Goal: Task Accomplishment & Management: Use online tool/utility

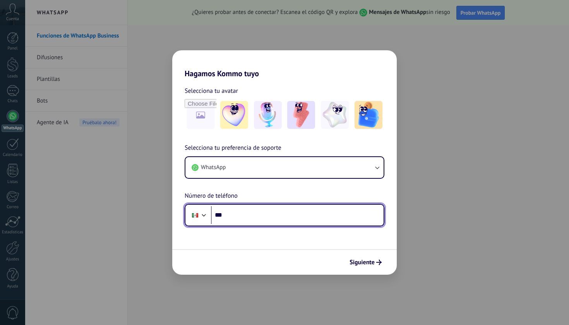
click at [247, 217] on input "***" at bounding box center [297, 215] width 173 height 18
type input "**********"
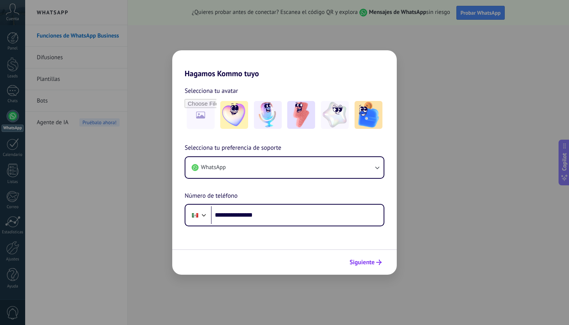
click at [374, 260] on span "Siguiente" at bounding box center [362, 262] width 25 height 5
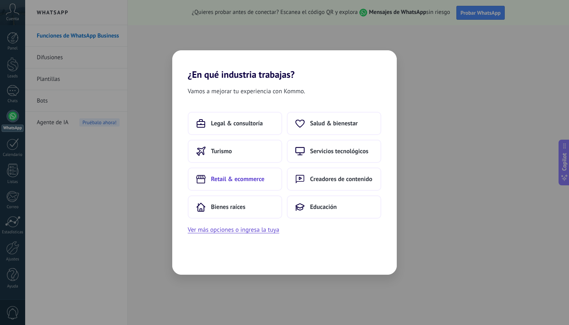
click at [249, 180] on span "Retail & ecommerce" at bounding box center [237, 179] width 53 height 8
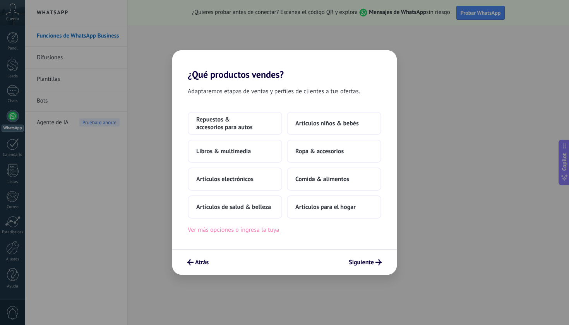
click at [253, 228] on button "Ver más opciones o ingresa la tuya" at bounding box center [233, 230] width 91 height 10
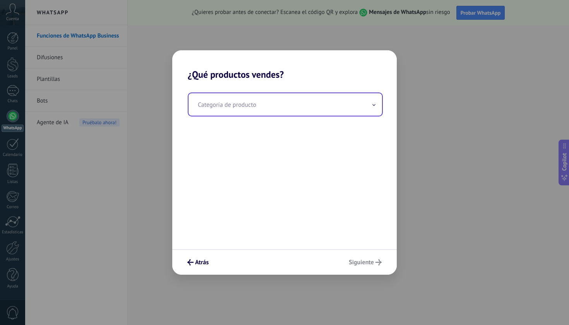
click at [270, 105] on input "text" at bounding box center [286, 104] width 194 height 22
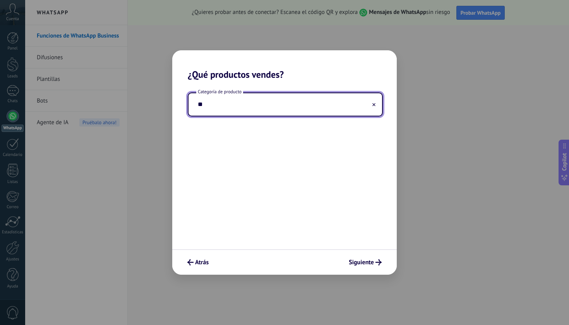
type input "*"
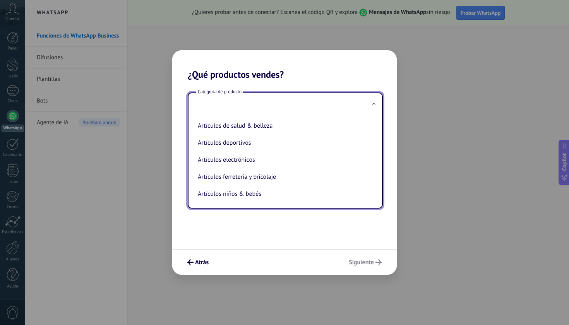
click at [247, 221] on div "Categoría de producto Artículos de salud & belleza Artículos deportivos Artícul…" at bounding box center [284, 164] width 225 height 169
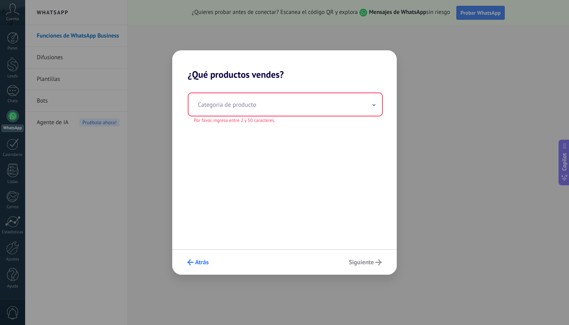
click at [189, 262] on use "submit" at bounding box center [190, 262] width 6 height 6
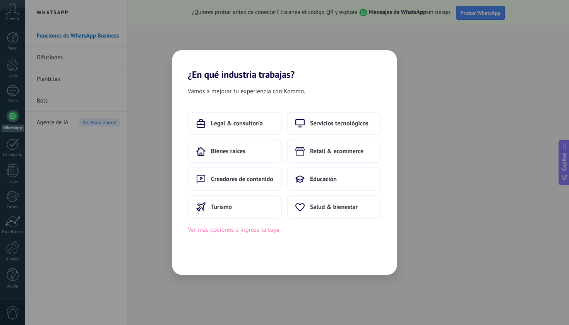
click at [222, 229] on button "Ver más opciones o ingresa la tuya" at bounding box center [233, 230] width 91 height 10
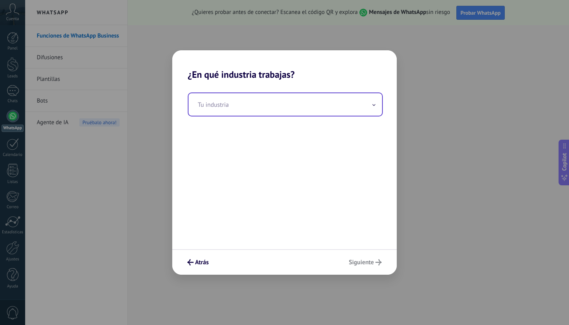
click at [267, 107] on input "text" at bounding box center [286, 104] width 194 height 22
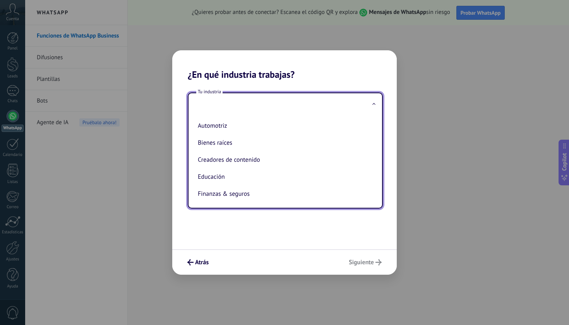
type input "*"
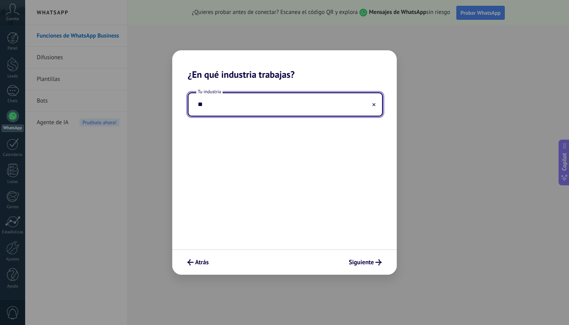
type input "*"
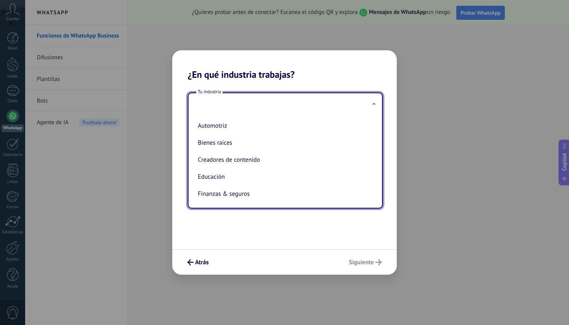
type input "*"
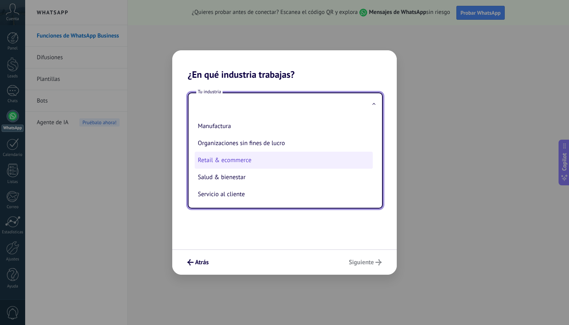
scroll to position [117, 0]
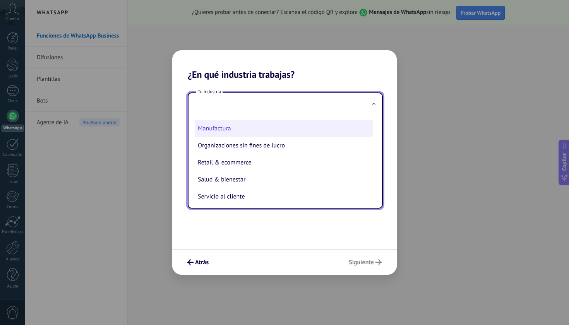
click at [290, 128] on li "Manufactura" at bounding box center [284, 128] width 178 height 17
type input "**********"
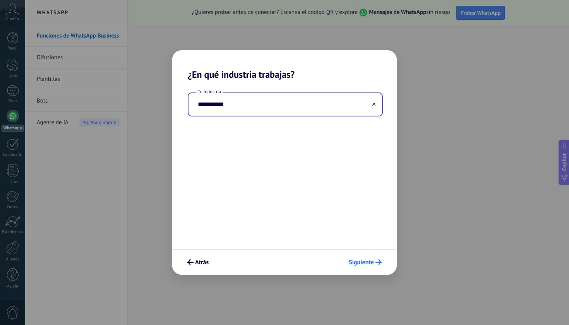
click at [367, 263] on span "Siguiente" at bounding box center [361, 262] width 25 height 5
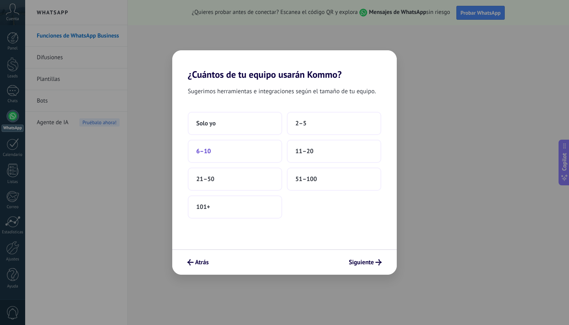
click at [239, 158] on button "6–10" at bounding box center [235, 151] width 94 height 23
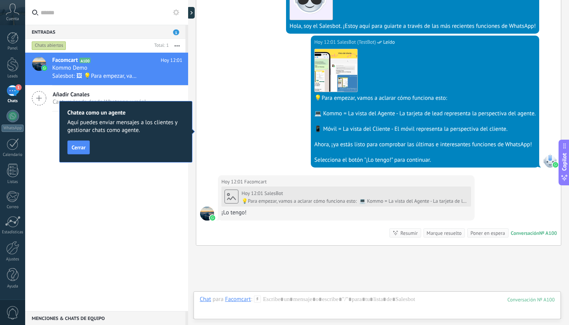
scroll to position [294, 0]
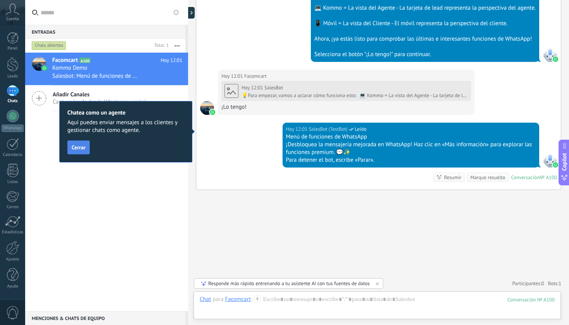
click at [79, 145] on span "Cerrar" at bounding box center [79, 147] width 14 height 5
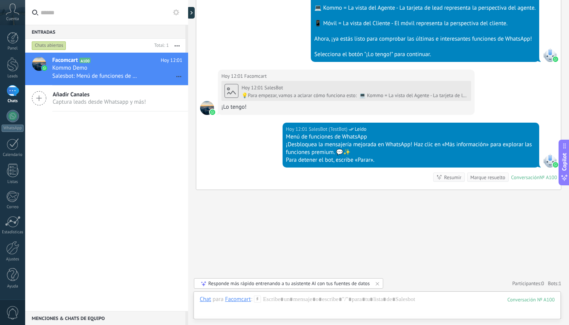
click at [111, 99] on span "Captura leads desde Whatsapp y más!" at bounding box center [99, 101] width 93 height 7
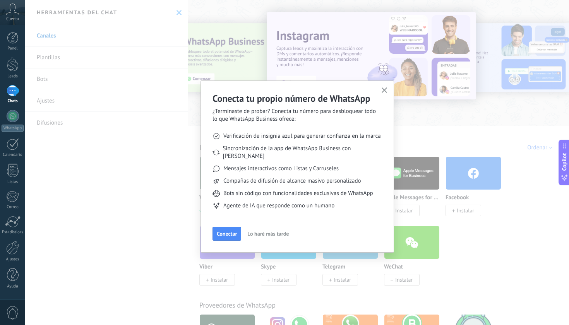
click at [264, 230] on button "Lo haré más tarde" at bounding box center [268, 234] width 48 height 12
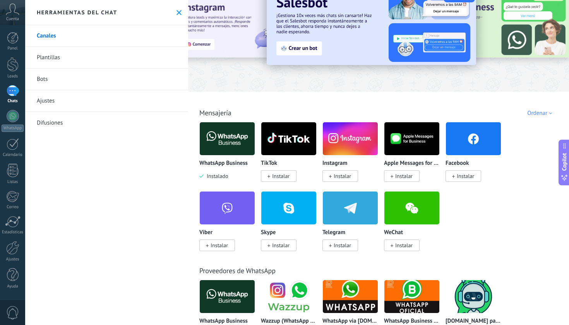
scroll to position [36, 0]
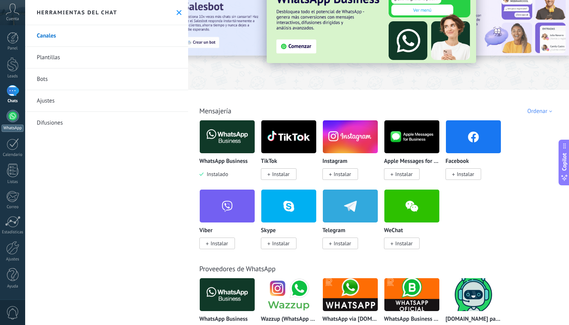
click at [18, 115] on div at bounding box center [13, 116] width 12 height 12
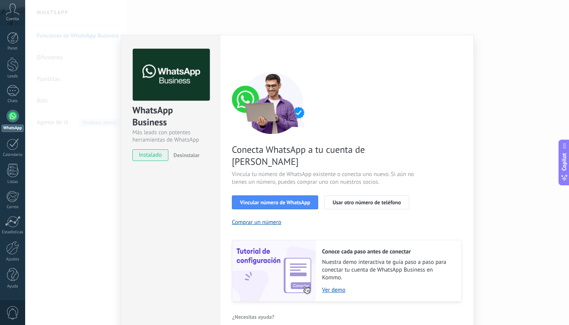
scroll to position [12, 0]
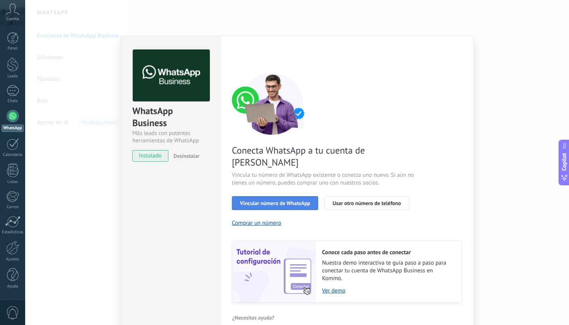
click at [264, 201] on span "Vincular número de WhatsApp" at bounding box center [275, 203] width 70 height 5
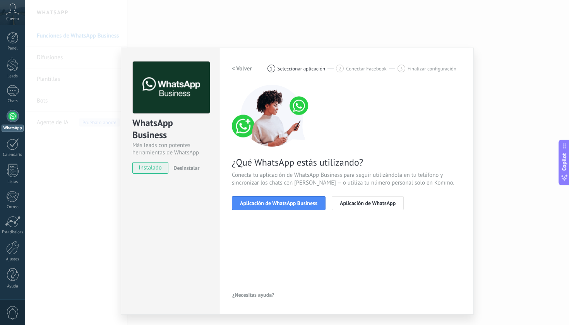
scroll to position [0, 0]
click at [366, 208] on button "Aplicación de WhatsApp" at bounding box center [368, 203] width 72 height 14
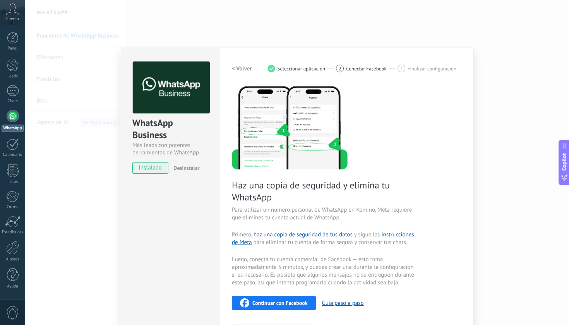
click at [503, 87] on div "WhatsApp Business Más leads con potentes herramientas de WhatsApp instalado Des…" at bounding box center [297, 162] width 544 height 325
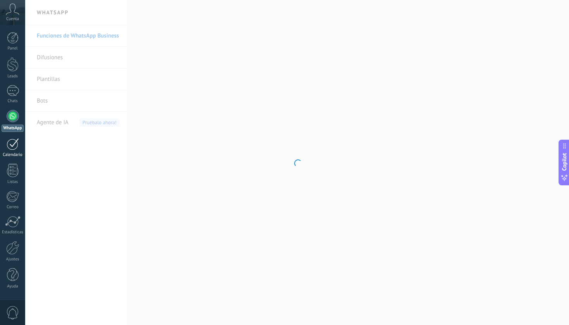
click at [17, 149] on div at bounding box center [13, 144] width 12 height 12
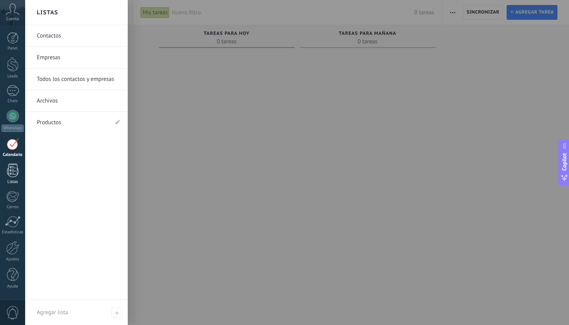
click at [12, 171] on div at bounding box center [13, 171] width 12 height 14
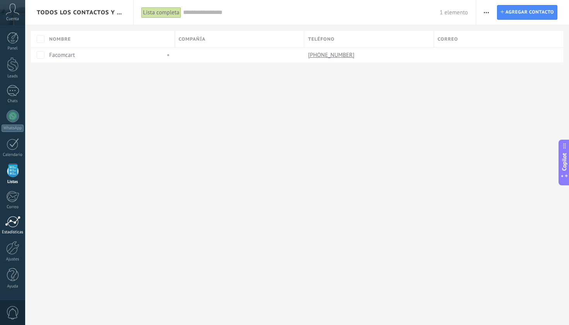
click at [11, 225] on div at bounding box center [12, 222] width 15 height 12
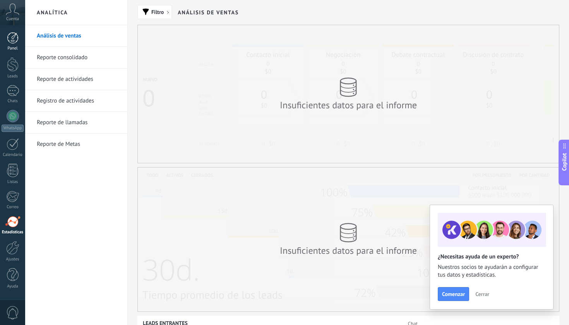
click at [10, 36] on div at bounding box center [13, 38] width 12 height 12
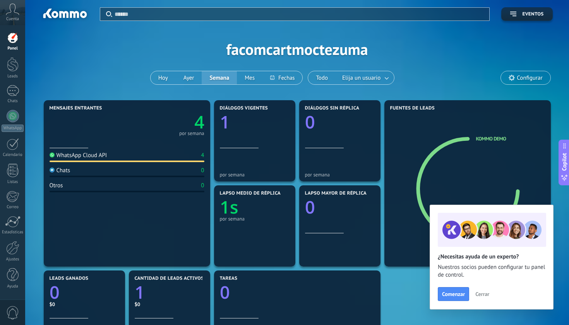
click at [482, 294] on span "Cerrar" at bounding box center [483, 294] width 14 height 5
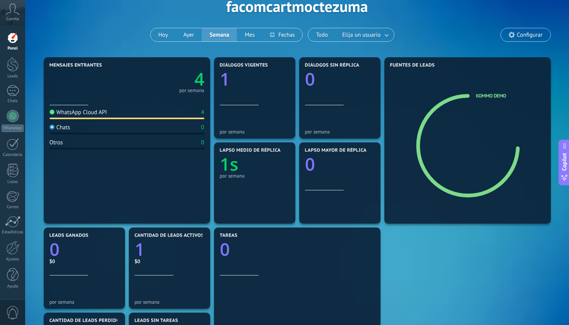
scroll to position [44, 0]
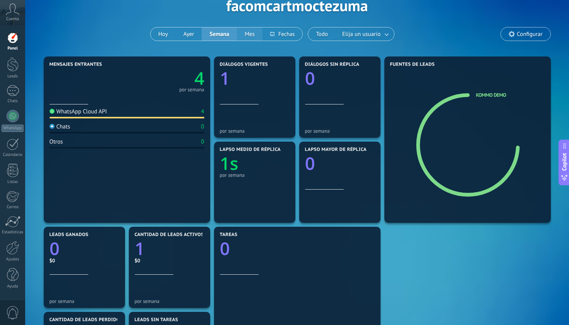
click at [250, 31] on button "Mes" at bounding box center [250, 33] width 26 height 13
click at [279, 32] on button at bounding box center [283, 33] width 40 height 13
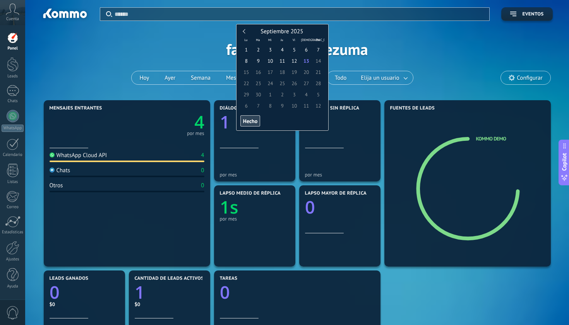
click at [243, 32] on div "Septiembre 2025" at bounding box center [282, 31] width 84 height 7
click at [243, 30] on div "Septiembre 2025" at bounding box center [282, 31] width 84 height 7
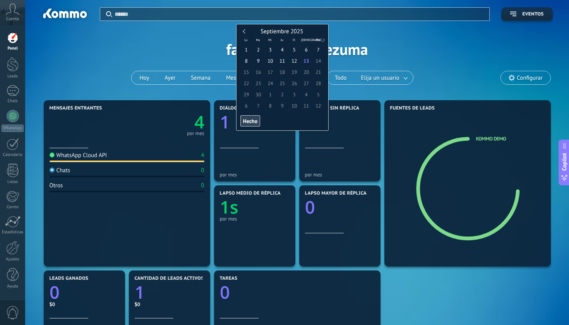
click at [244, 32] on link at bounding box center [245, 31] width 4 height 4
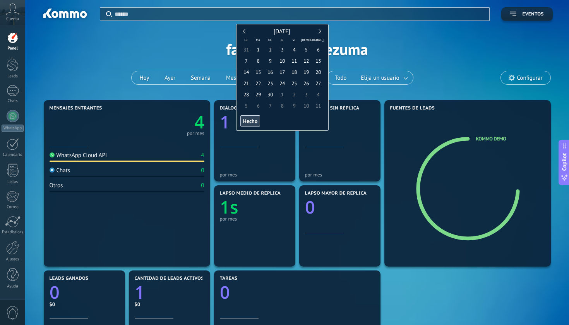
click at [244, 32] on link at bounding box center [245, 31] width 4 height 4
click at [244, 58] on span "3" at bounding box center [246, 60] width 12 height 11
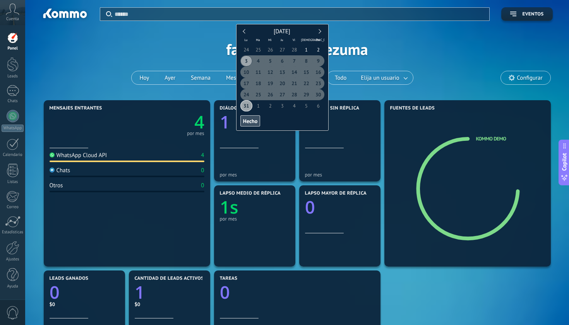
click at [248, 119] on span "Hecho" at bounding box center [250, 120] width 14 height 5
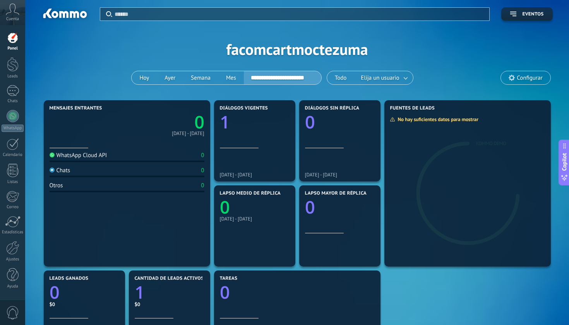
click at [301, 81] on input "**********" at bounding box center [282, 78] width 77 height 12
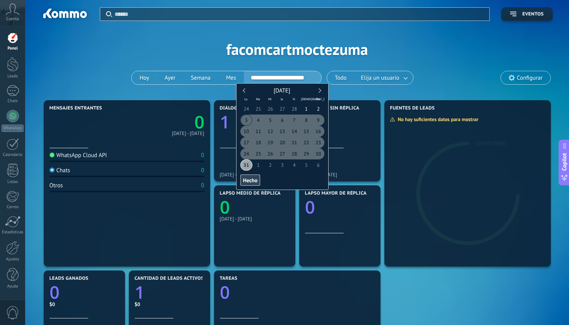
click at [319, 91] on link at bounding box center [319, 90] width 4 height 4
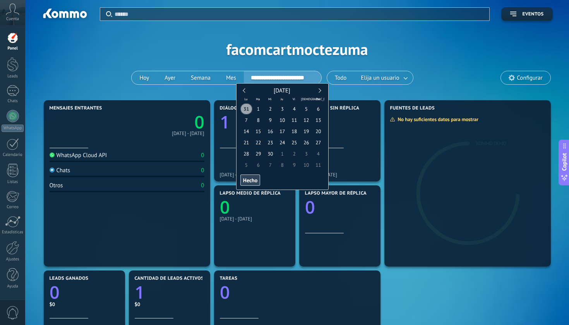
click at [319, 91] on link at bounding box center [319, 90] width 4 height 4
click at [319, 91] on div "[DATE]" at bounding box center [282, 91] width 84 height 7
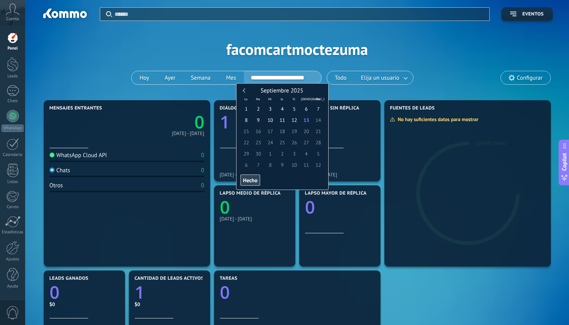
click at [319, 91] on div "Septiembre 2025" at bounding box center [282, 91] width 84 height 7
click at [241, 89] on div "Septiembre 2025" at bounding box center [282, 91] width 84 height 7
click at [244, 91] on div "Septiembre 2025" at bounding box center [282, 91] width 84 height 7
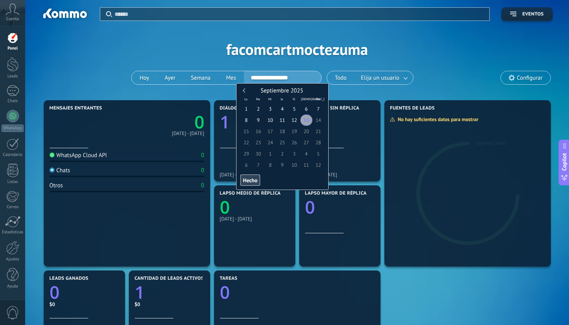
click at [244, 91] on div "Septiembre 2025" at bounding box center [282, 91] width 84 height 7
click at [246, 91] on link at bounding box center [245, 90] width 4 height 4
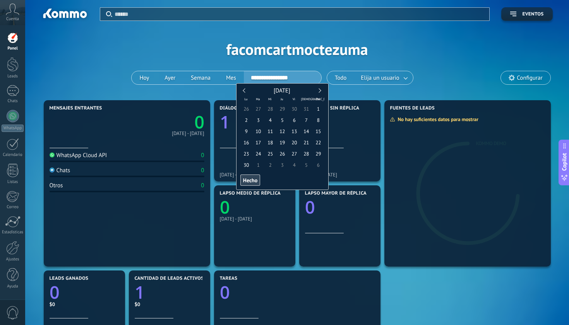
click at [246, 91] on link at bounding box center [245, 90] width 4 height 4
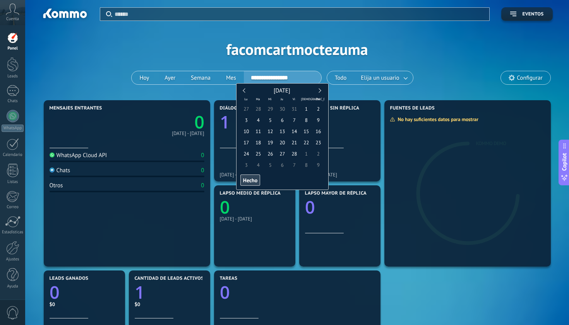
click at [246, 91] on link at bounding box center [245, 90] width 4 height 4
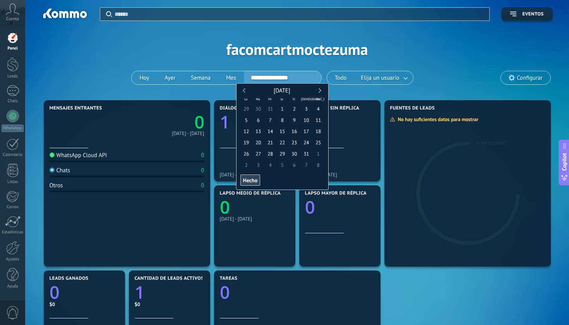
click at [246, 91] on link at bounding box center [245, 90] width 4 height 4
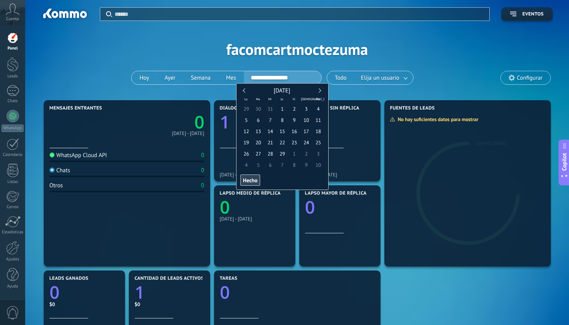
click at [246, 91] on link at bounding box center [245, 90] width 4 height 4
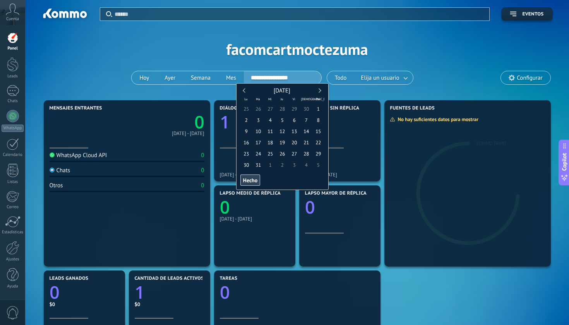
click at [246, 91] on link at bounding box center [245, 90] width 4 height 4
click at [291, 112] on span "1" at bounding box center [294, 108] width 12 height 11
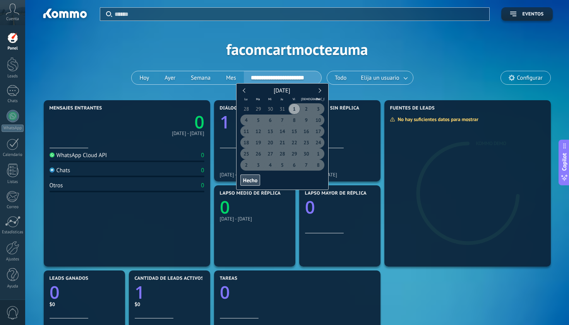
click at [249, 179] on span "Hecho" at bounding box center [250, 180] width 14 height 5
type input "**********"
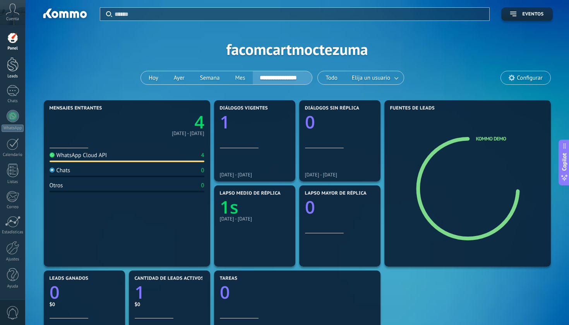
click at [22, 71] on link "Leads" at bounding box center [12, 68] width 25 height 22
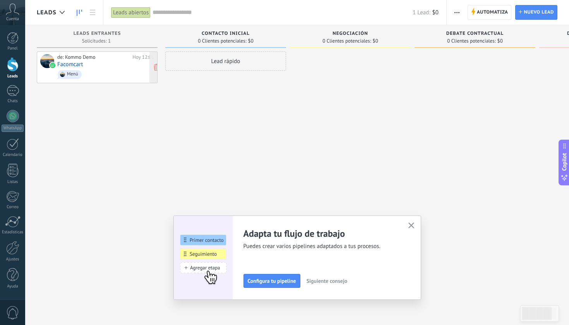
click at [110, 66] on div "de: Kommo Demo [DATE] 12:01 Facomcart Menú" at bounding box center [105, 67] width 97 height 26
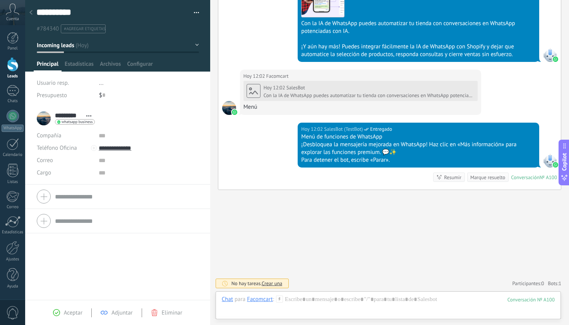
scroll to position [576, 0]
click at [153, 67] on div "Configurar" at bounding box center [140, 65] width 32 height 11
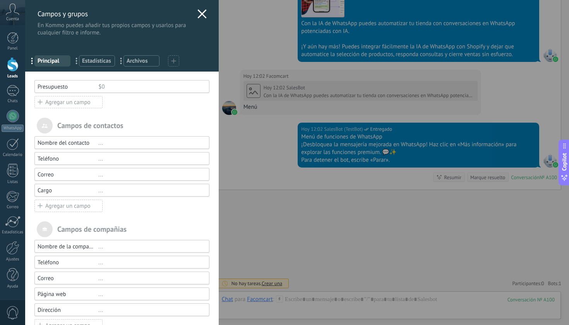
click at [25, 90] on div "Campos y grupos En Kommo puedes añadir tus propios campos y usarlos para cualqu…" at bounding box center [297, 162] width 544 height 325
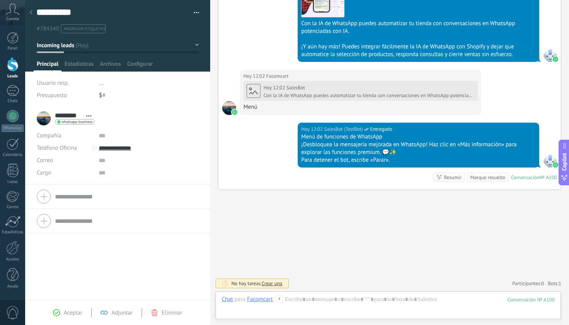
click at [13, 90] on div "1" at bounding box center [13, 90] width 12 height 11
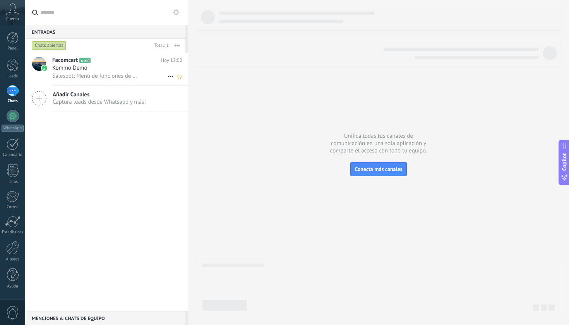
click at [113, 79] on span "Salesbot: Menú de funciones de WhatsApp ¡Desbloquea la mensajería mejorada en W…" at bounding box center [96, 75] width 88 height 7
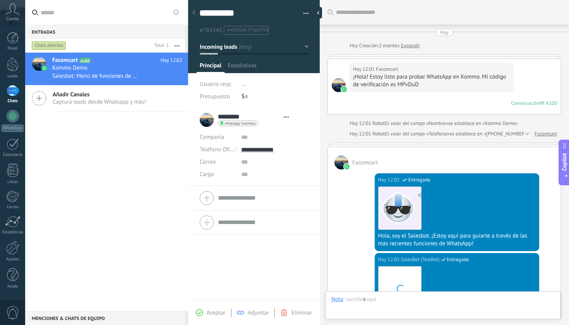
scroll to position [634, 0]
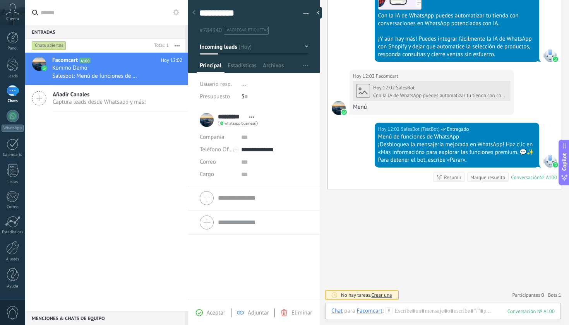
click at [195, 12] on icon at bounding box center [193, 12] width 3 height 5
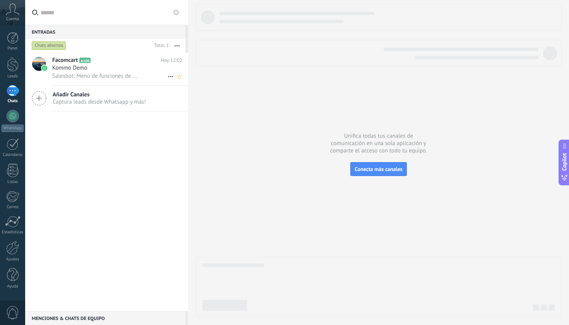
click at [114, 76] on span "Salesbot: Menú de funciones de WhatsApp ¡Desbloquea la mensajería mejorada en W…" at bounding box center [96, 75] width 88 height 7
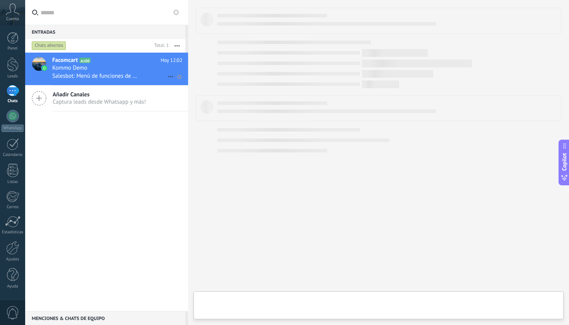
type textarea "**********"
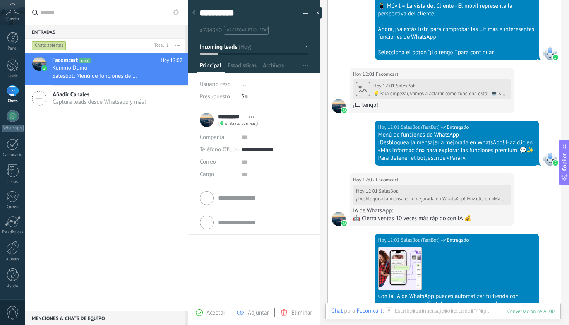
scroll to position [350, 0]
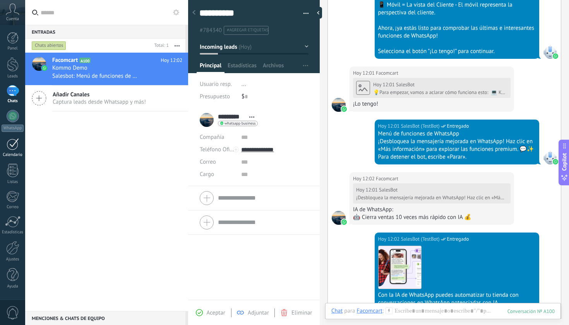
click at [15, 140] on div at bounding box center [13, 144] width 12 height 12
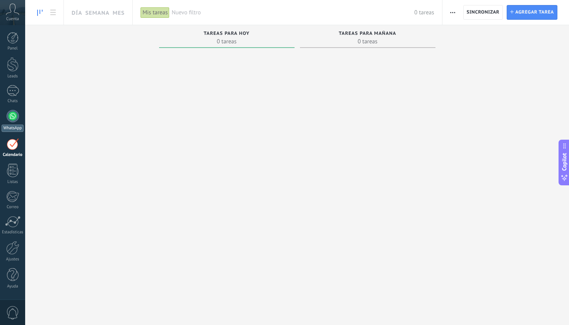
click at [11, 115] on div at bounding box center [13, 116] width 12 height 12
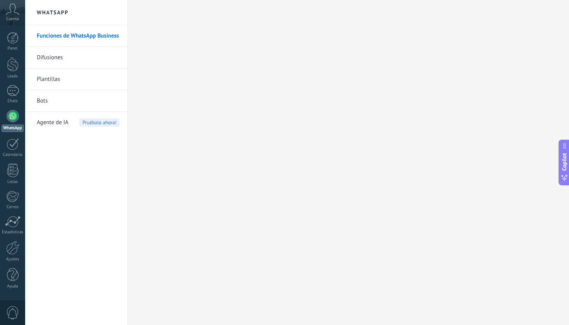
click at [14, 12] on icon at bounding box center [13, 9] width 14 height 12
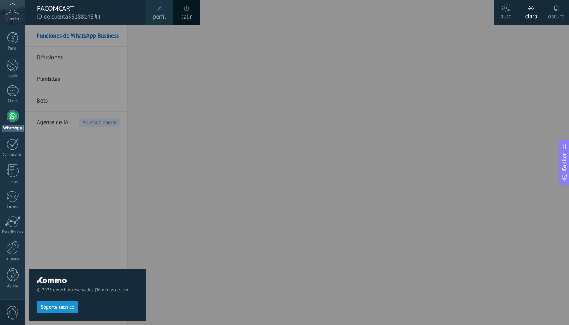
click at [98, 17] on use at bounding box center [97, 16] width 5 height 5
click at [349, 157] on div at bounding box center [309, 162] width 569 height 325
